Goal: Information Seeking & Learning: Learn about a topic

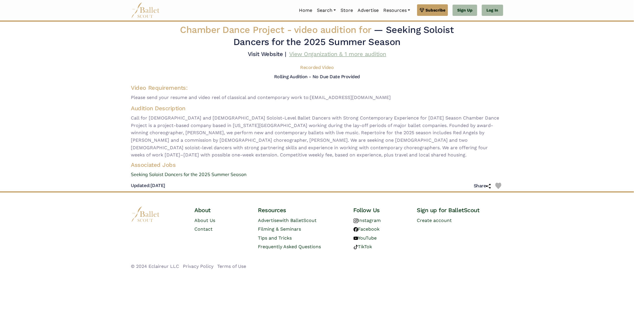
click at [292, 53] on link "View Organization & 1 more audition" at bounding box center [337, 54] width 97 height 7
click at [334, 41] on link "Auditions" at bounding box center [342, 41] width 55 height 9
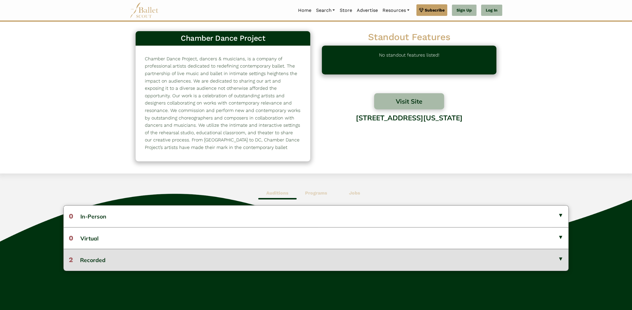
click at [153, 262] on button "2 Recorded" at bounding box center [316, 260] width 505 height 22
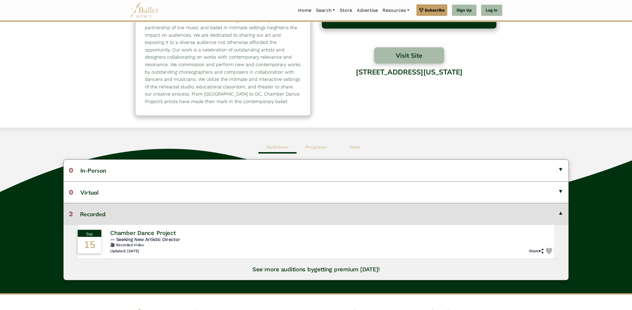
scroll to position [87, 0]
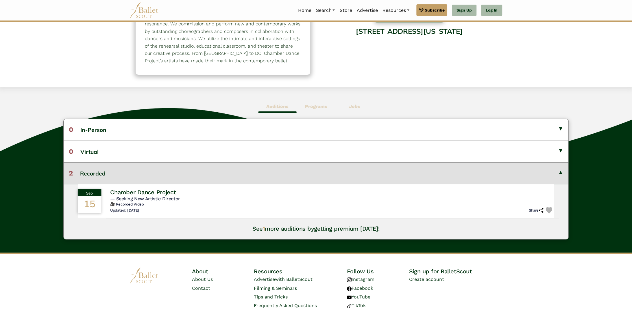
click at [212, 202] on h6 "🎥 Recorded Video" at bounding box center [332, 204] width 444 height 5
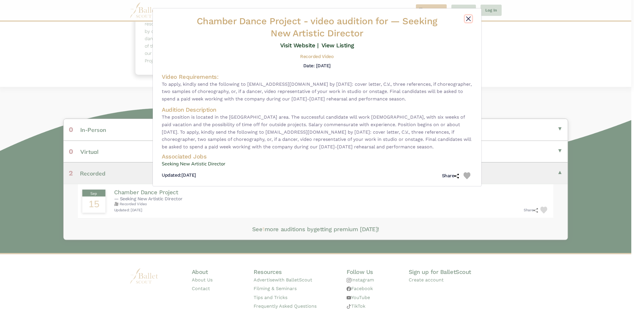
click at [468, 18] on button "Close" at bounding box center [468, 18] width 7 height 7
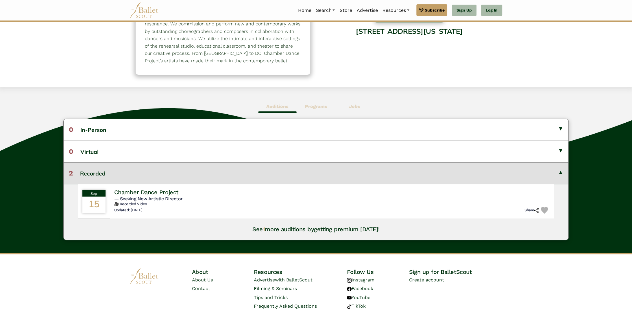
click at [298, 174] on button "2 Recorded" at bounding box center [316, 173] width 505 height 22
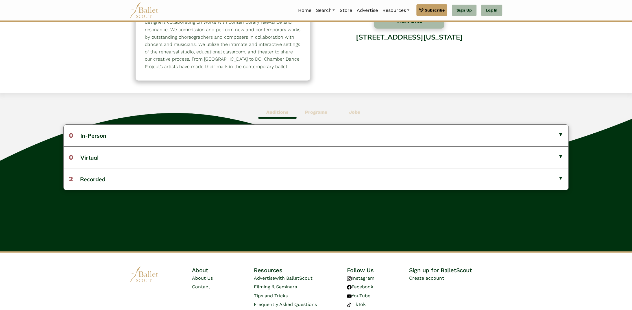
scroll to position [0, 0]
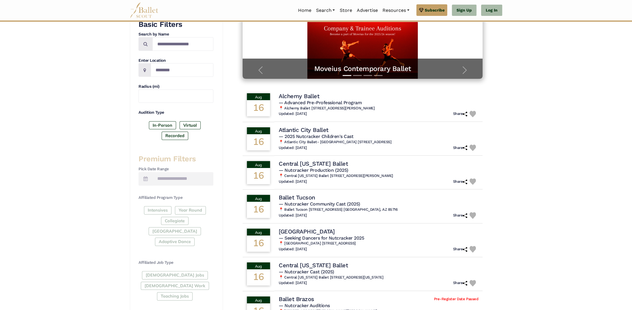
scroll to position [116, 0]
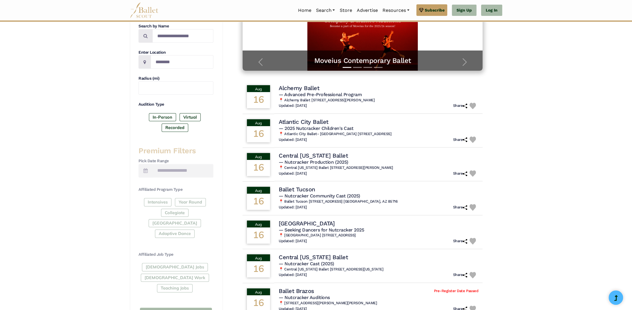
click at [173, 263] on div "Full-Time Jobs Gig Work Teaching Jobs" at bounding box center [175, 278] width 75 height 31
click at [194, 263] on div "Full-Time Jobs Gig Work Teaching Jobs" at bounding box center [175, 278] width 75 height 31
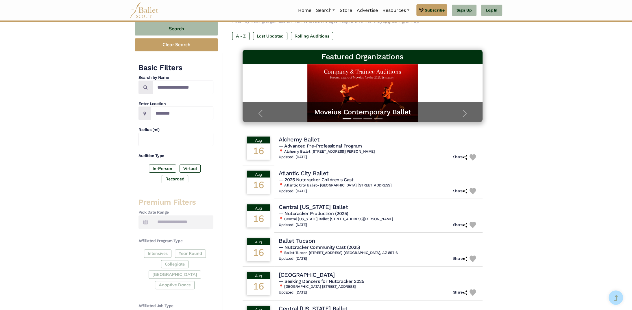
scroll to position [58, 0]
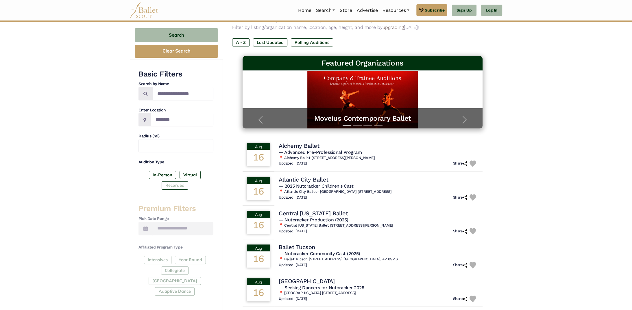
click at [186, 183] on label "Recorded" at bounding box center [175, 185] width 27 height 8
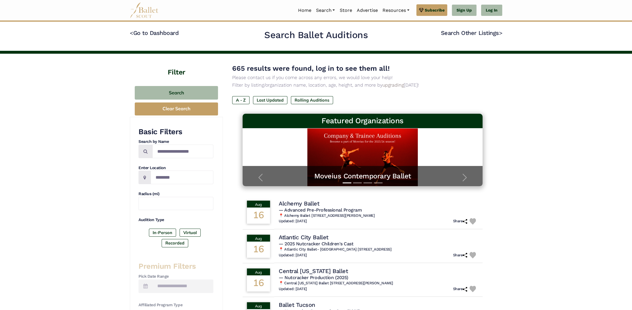
scroll to position [0, 0]
click at [204, 97] on button "Search" at bounding box center [176, 93] width 83 height 14
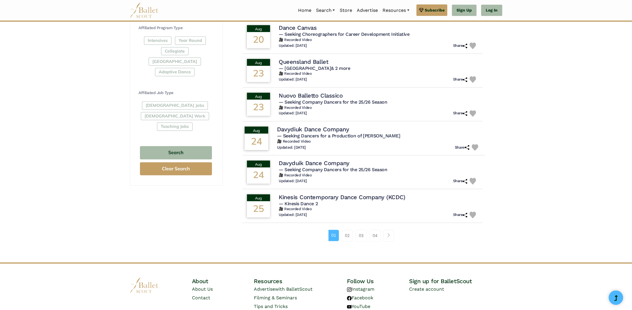
scroll to position [310, 0]
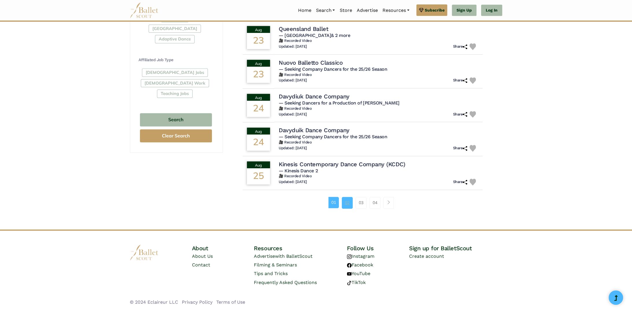
click at [344, 205] on link "02" at bounding box center [347, 203] width 11 height 12
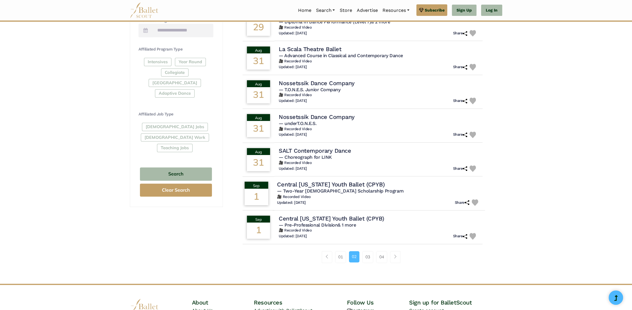
scroll to position [260, 0]
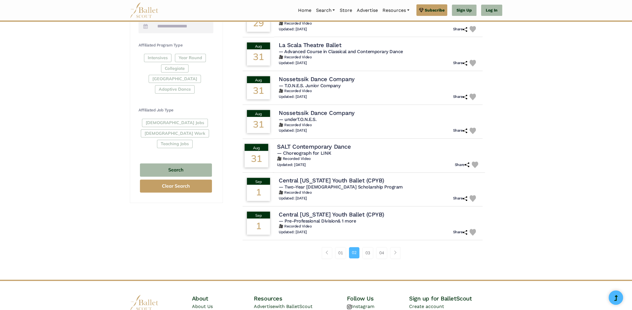
click at [327, 166] on div "Updated: Aug. 10, 2025 Share" at bounding box center [378, 165] width 203 height 7
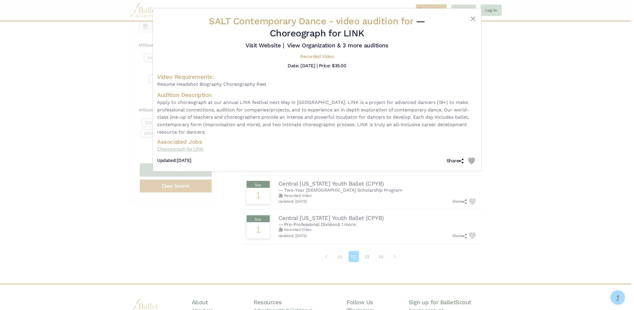
click at [192, 151] on link "Choreograph for LINK" at bounding box center [317, 150] width 320 height 8
click at [550, 73] on div "SALT Contemporary Dance - video audition for — Choreograph for LINK Visit Websi…" at bounding box center [317, 155] width 634 height 310
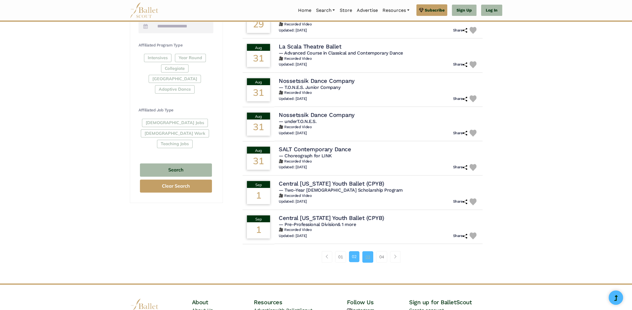
click at [372, 254] on link "03" at bounding box center [367, 257] width 11 height 12
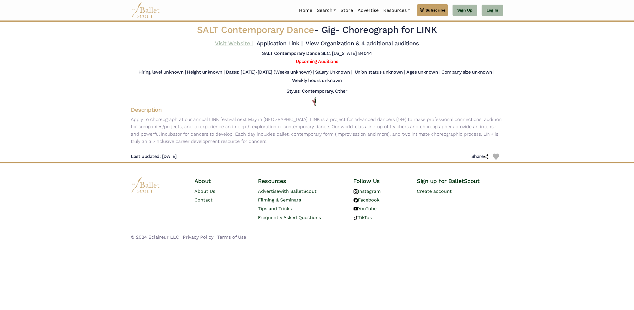
click at [235, 41] on link "Visit Website |" at bounding box center [234, 43] width 38 height 7
